Goal: Check status

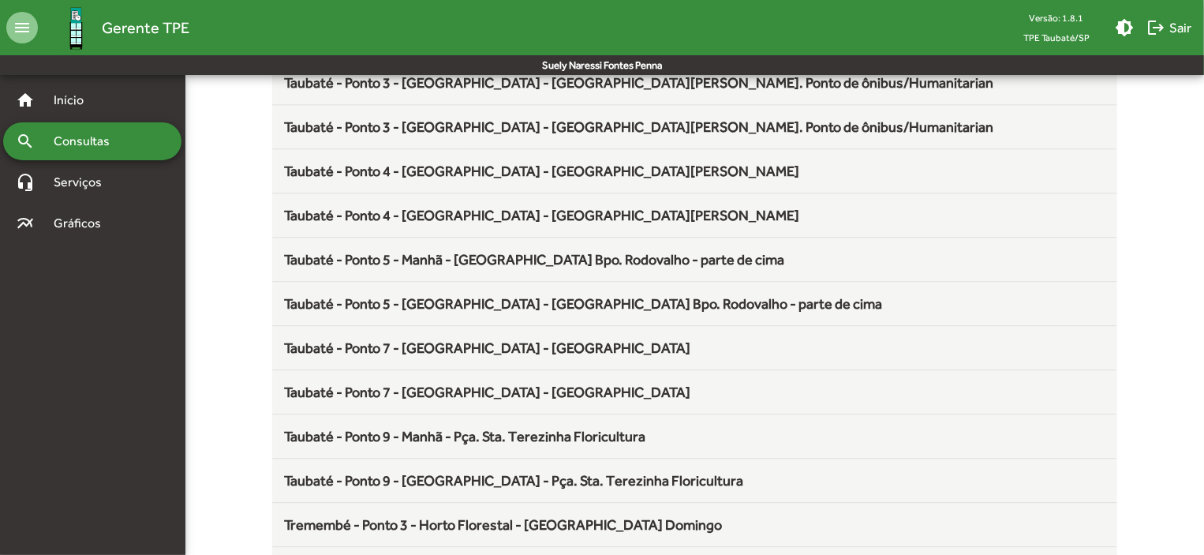
scroll to position [2080, 0]
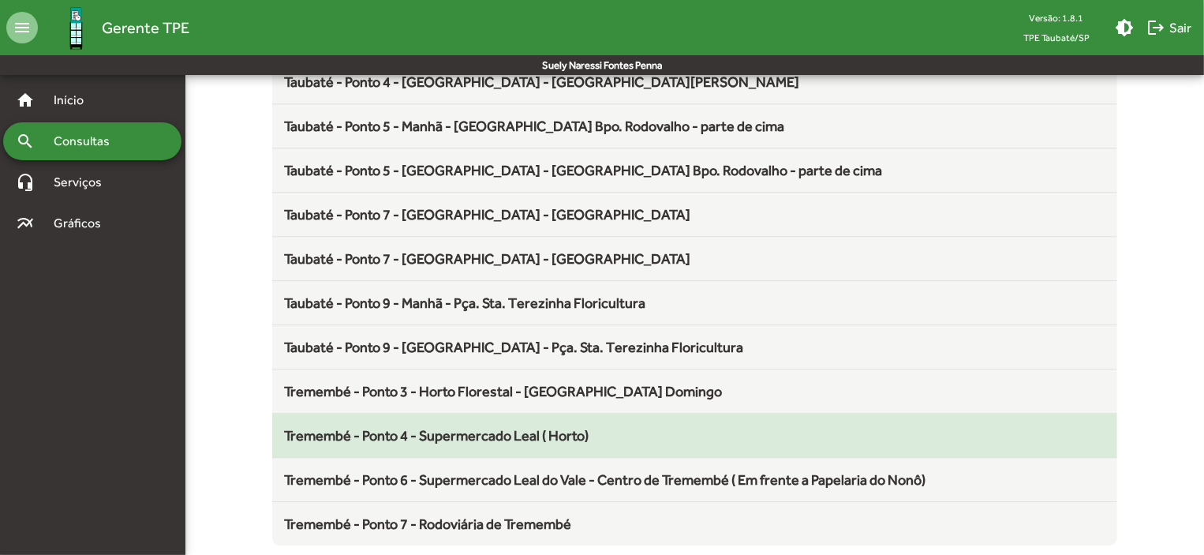
click at [480, 427] on span "Tremembé - Ponto 4 - Supermercado Leal ( Horto)" at bounding box center [437, 435] width 305 height 17
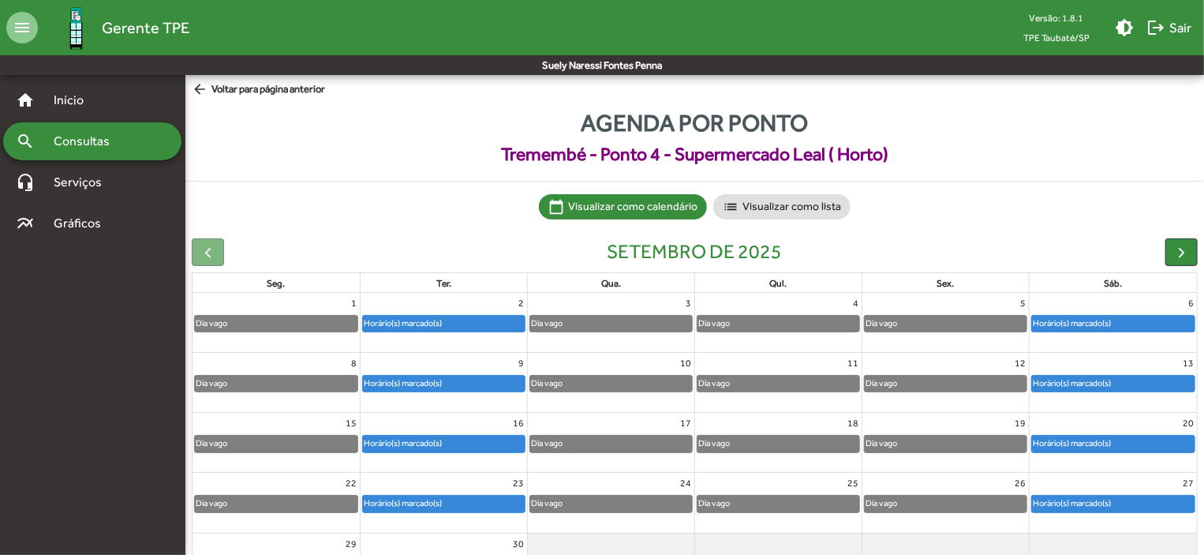
click at [1128, 318] on div "Horário(s) marcado(s)" at bounding box center [1113, 324] width 163 height 16
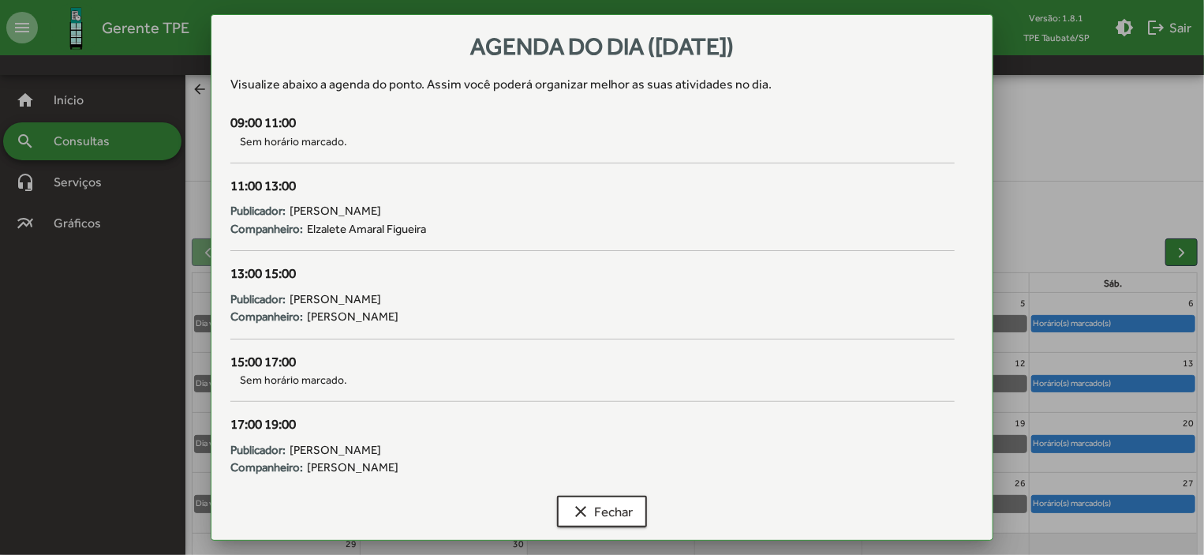
click at [1136, 381] on div at bounding box center [602, 277] width 1204 height 555
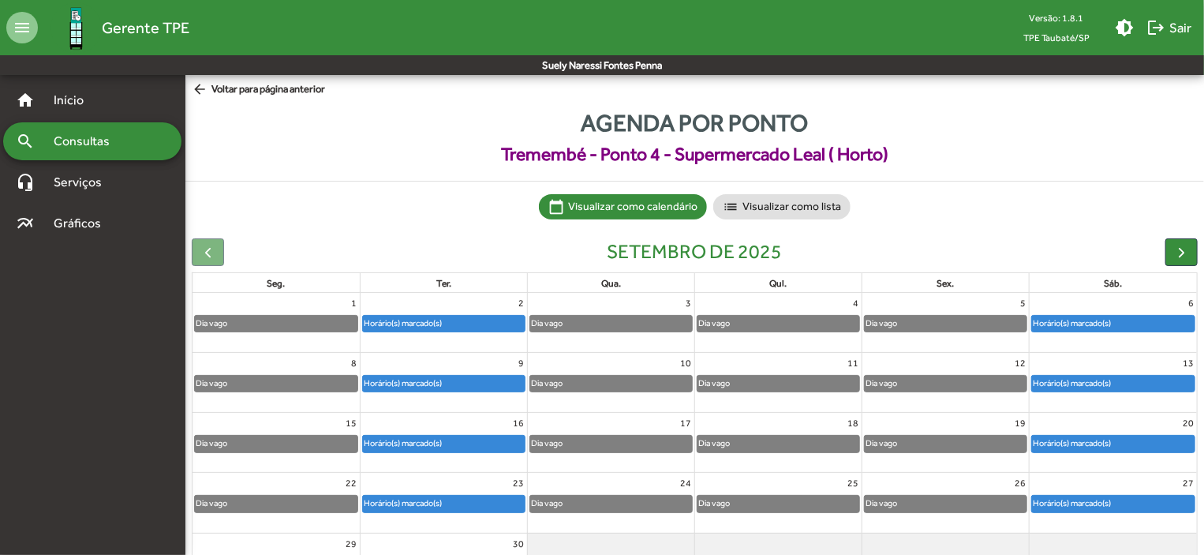
click at [1136, 381] on div "Horário(s) marcado(s)" at bounding box center [1113, 384] width 163 height 16
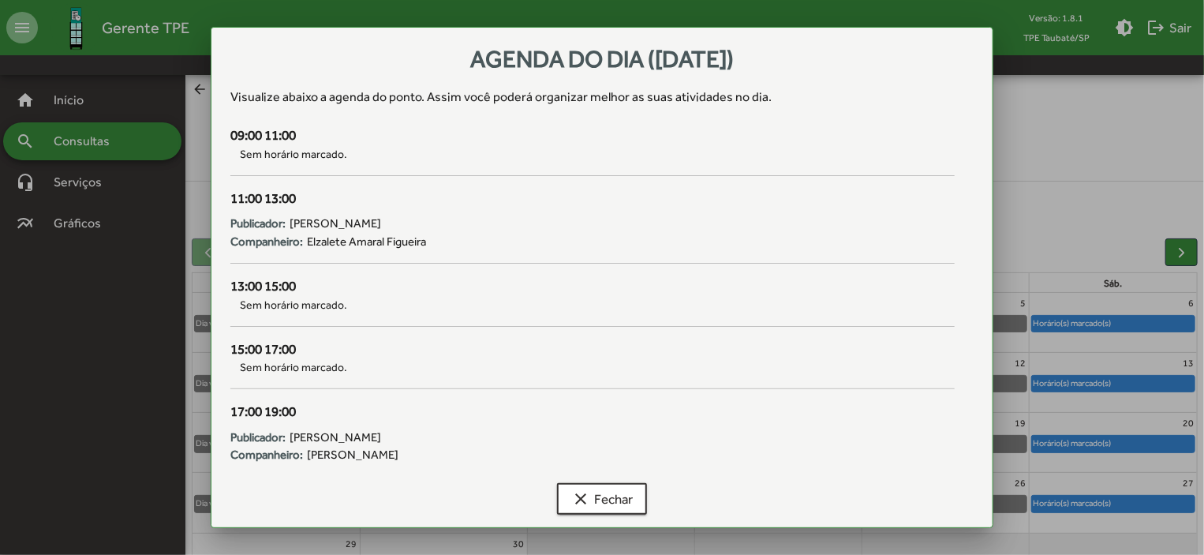
click at [1133, 444] on div at bounding box center [602, 277] width 1204 height 555
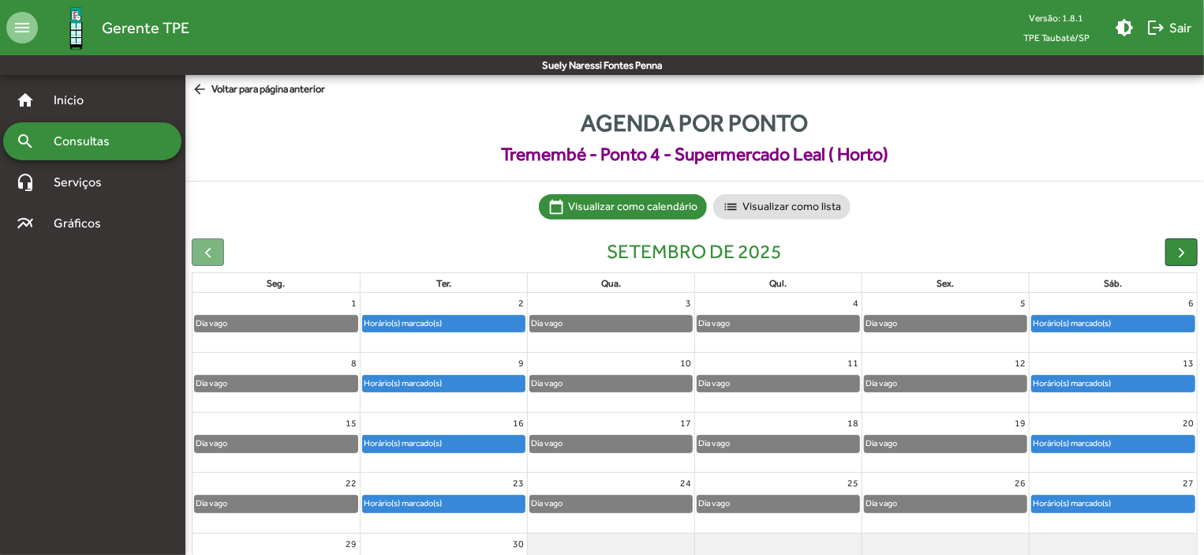
click at [1133, 444] on div "Horário(s) marcado(s)" at bounding box center [1113, 444] width 163 height 16
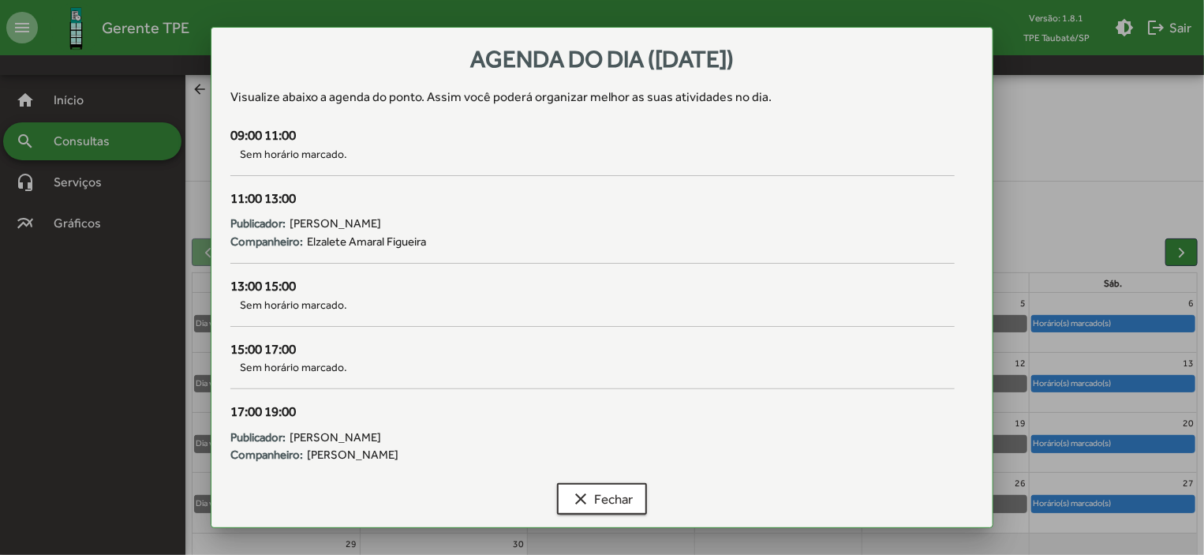
click at [1134, 506] on div at bounding box center [602, 277] width 1204 height 555
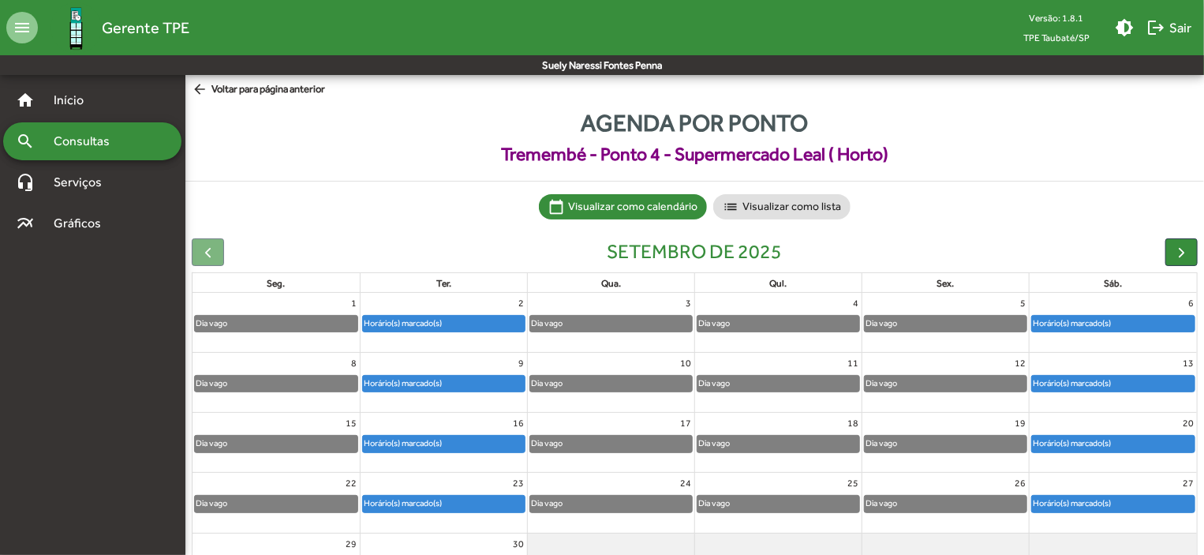
click at [1134, 506] on div "Horário(s) marcado(s)" at bounding box center [1113, 504] width 163 height 16
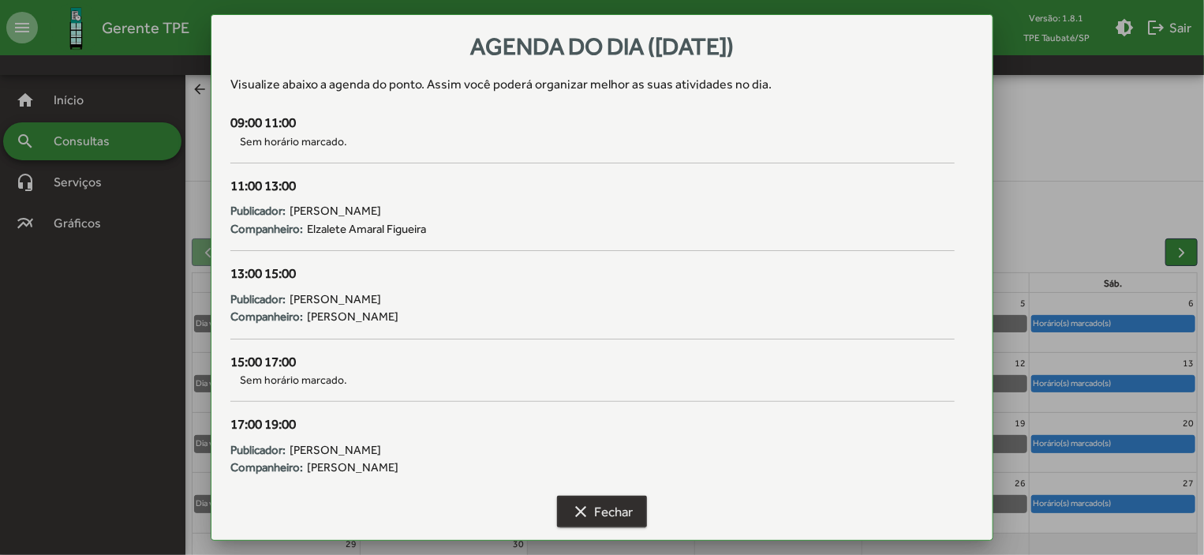
click at [613, 514] on span "clear Fechar" at bounding box center [602, 511] width 62 height 28
